Goal: Information Seeking & Learning: Check status

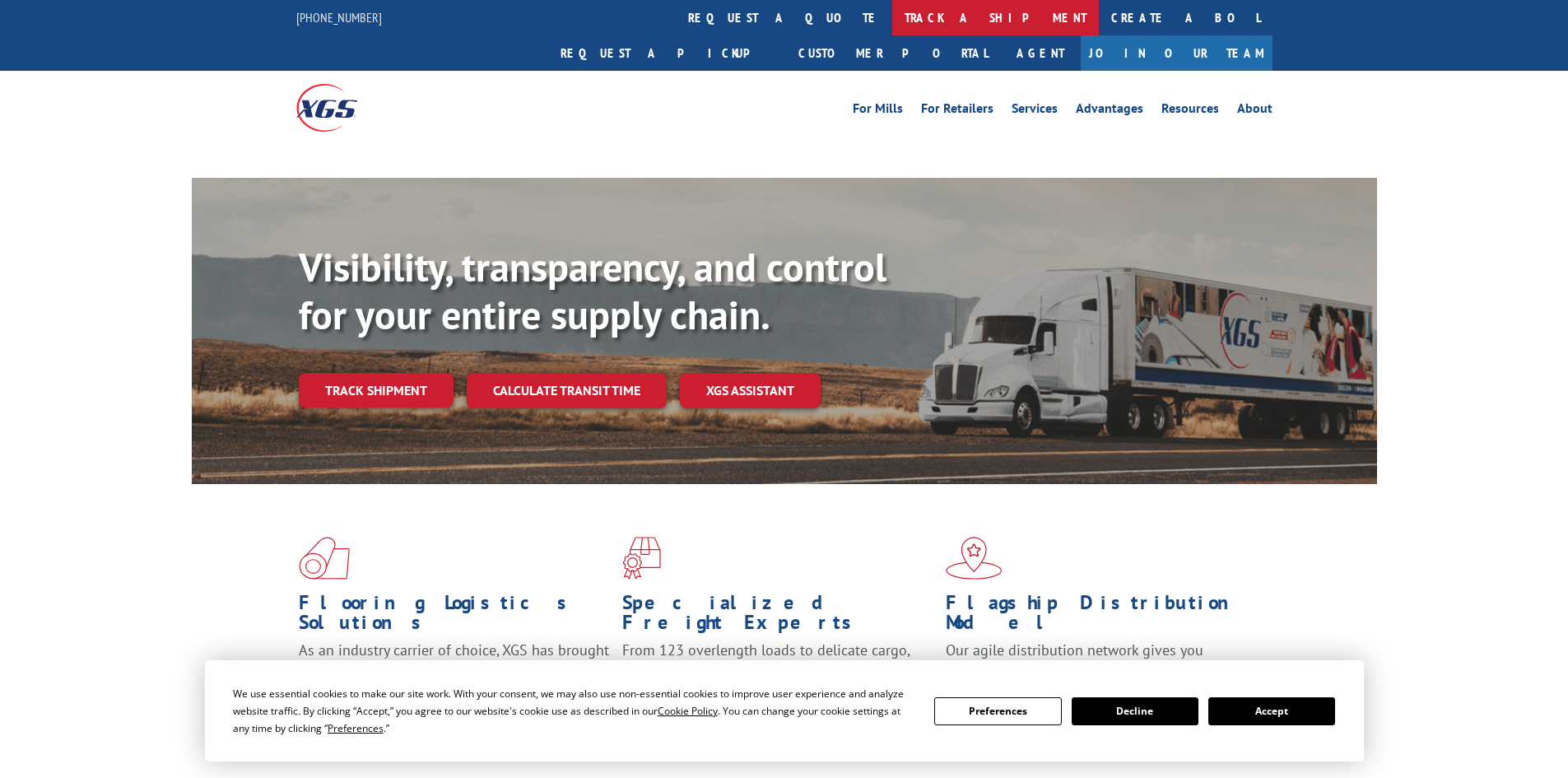
click at [892, 6] on link "track a shipment" at bounding box center [995, 18] width 207 height 35
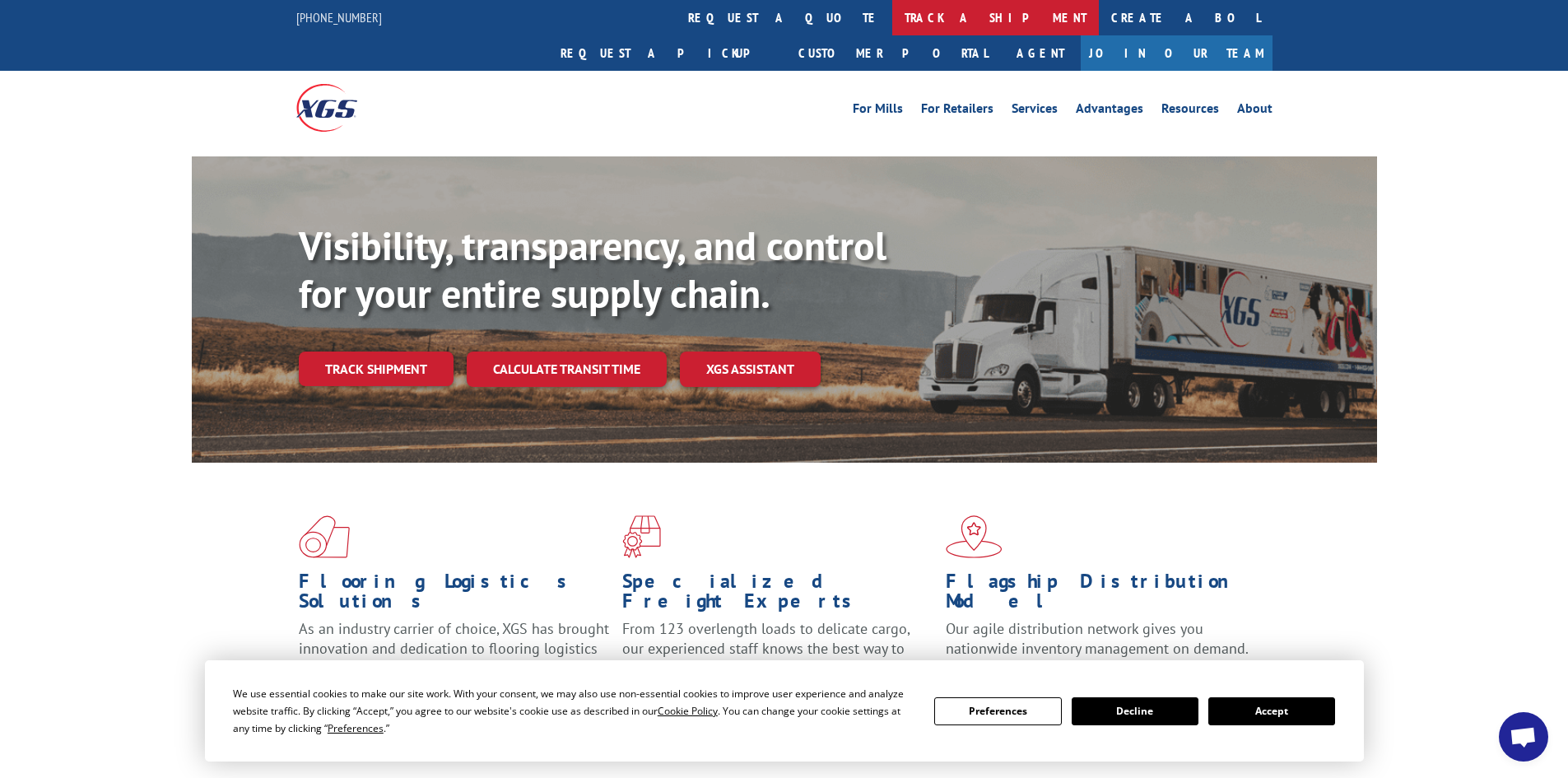
click at [892, 4] on link "track a shipment" at bounding box center [995, 18] width 207 height 35
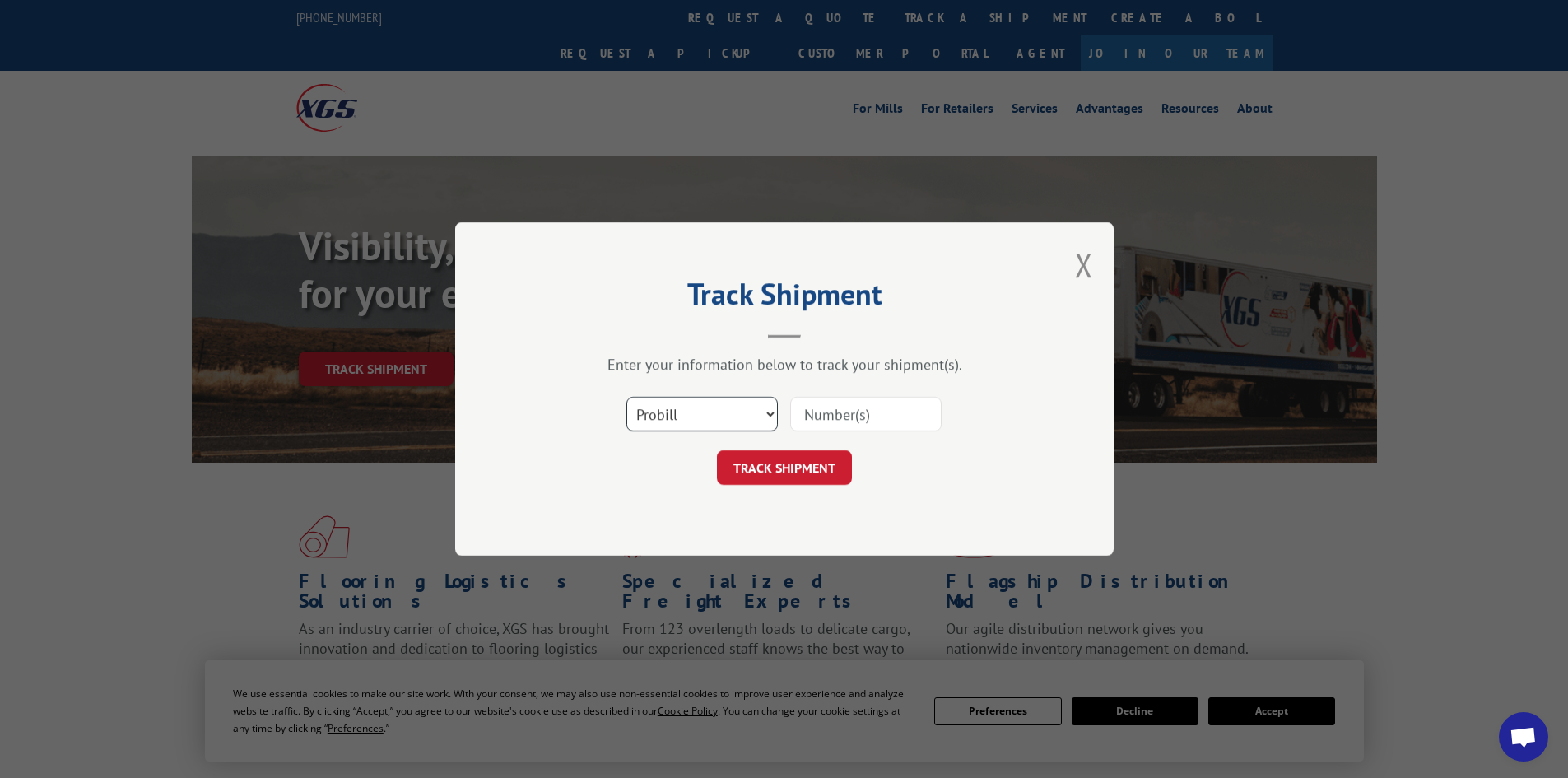
click at [756, 414] on select "Select category... Probill BOL PO" at bounding box center [702, 414] width 151 height 34
select select "bol"
click at [626, 397] on select "Select category... Probill BOL PO" at bounding box center [702, 414] width 151 height 34
click at [810, 414] on input at bounding box center [865, 414] width 151 height 34
paste input "5498648"
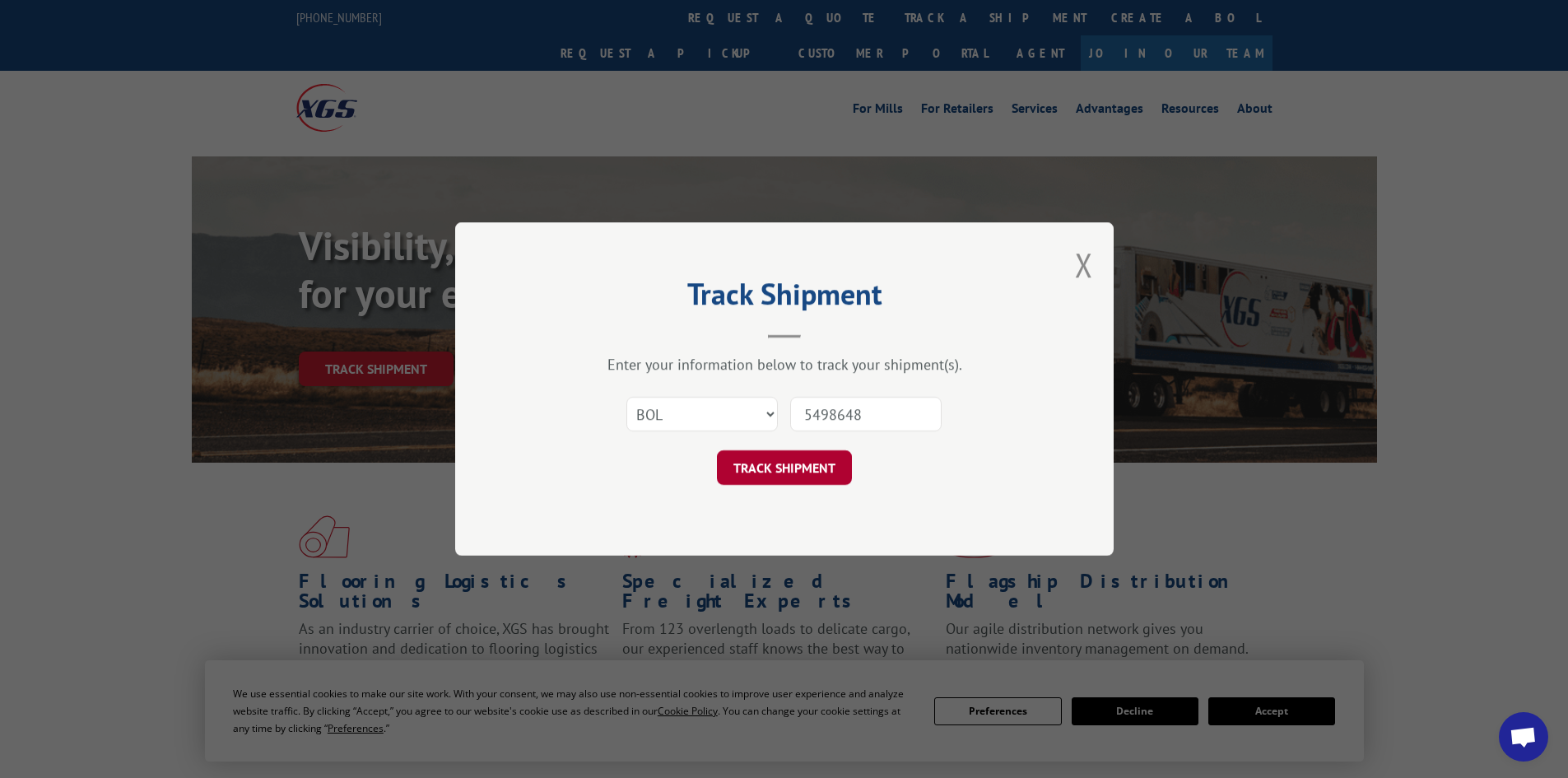
type input "5498648"
click at [775, 471] on button "TRACK SHIPMENT" at bounding box center [784, 467] width 135 height 34
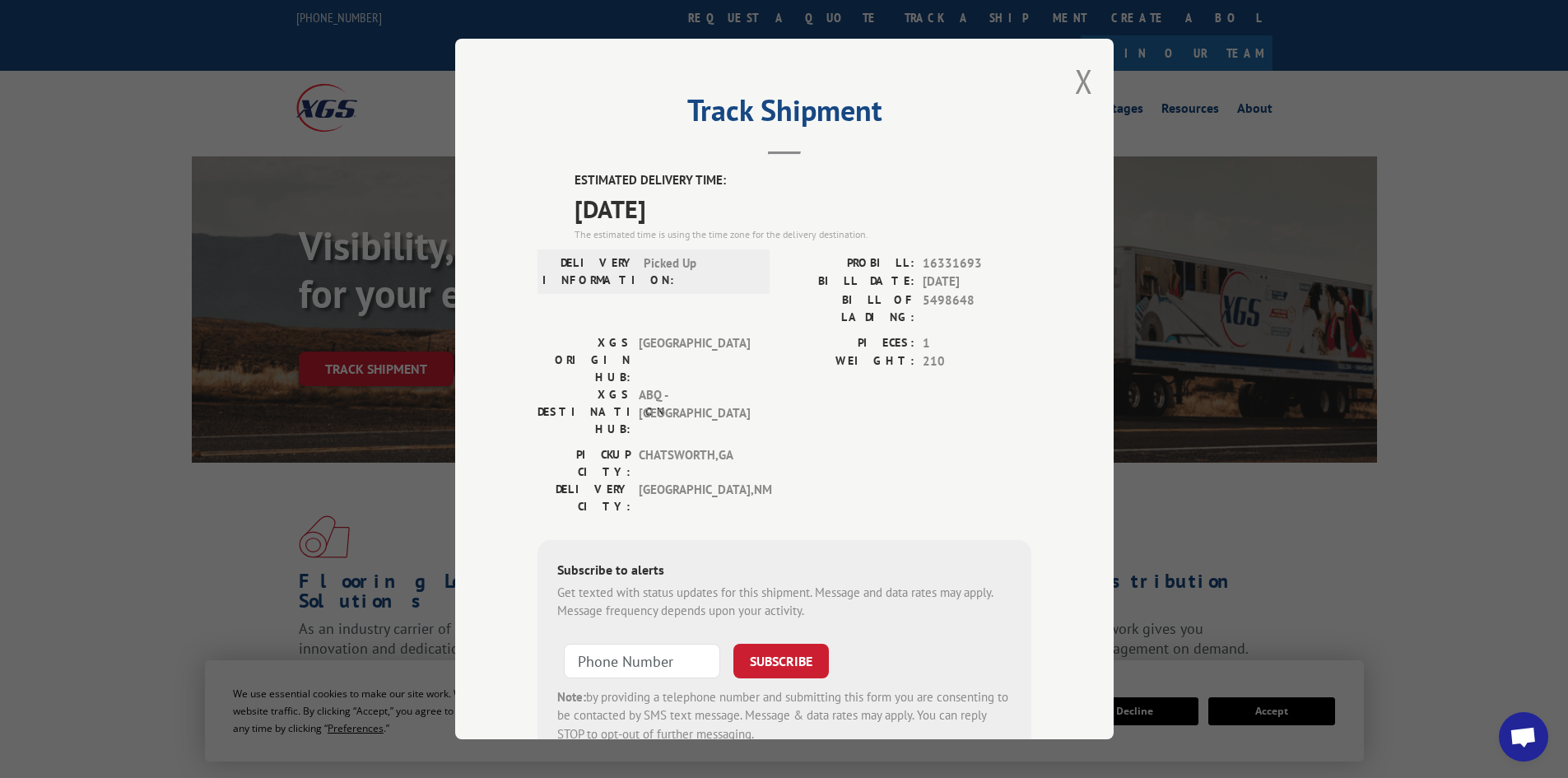
drag, startPoint x: 706, startPoint y: 208, endPoint x: 567, endPoint y: 171, distance: 143.8
click at [551, 160] on div "Track Shipment ESTIMATED DELIVERY TIME: [DATE] The estimated time is using the …" at bounding box center [784, 389] width 659 height 701
copy div "ESTIMATED DELIVERY TIME: [DATE]"
drag, startPoint x: 973, startPoint y: 297, endPoint x: 917, endPoint y: 296, distance: 56.0
click at [922, 296] on span "5498648" at bounding box center [976, 308] width 108 height 34
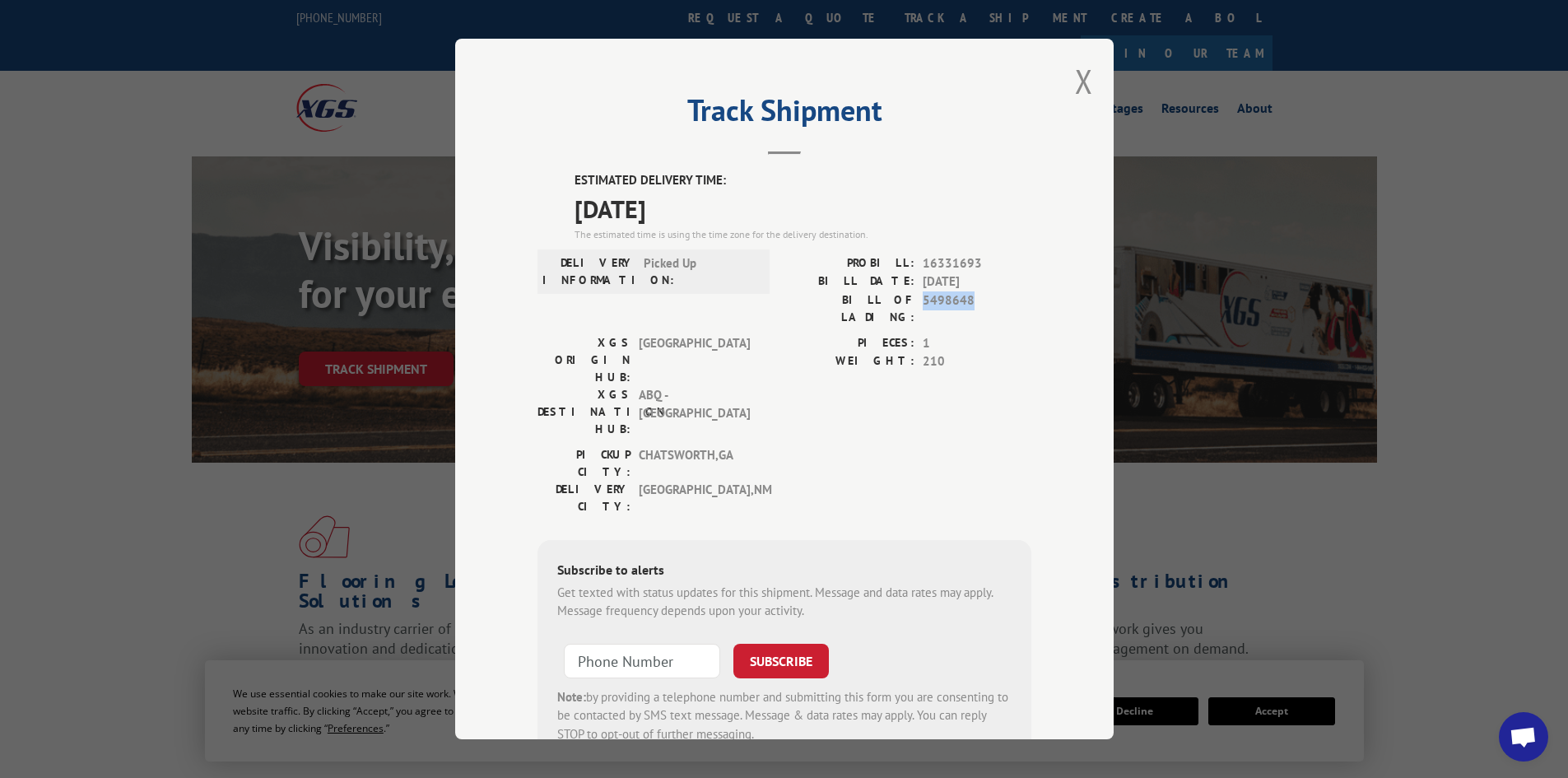
copy span "5498648"
